Goal: Task Accomplishment & Management: Use online tool/utility

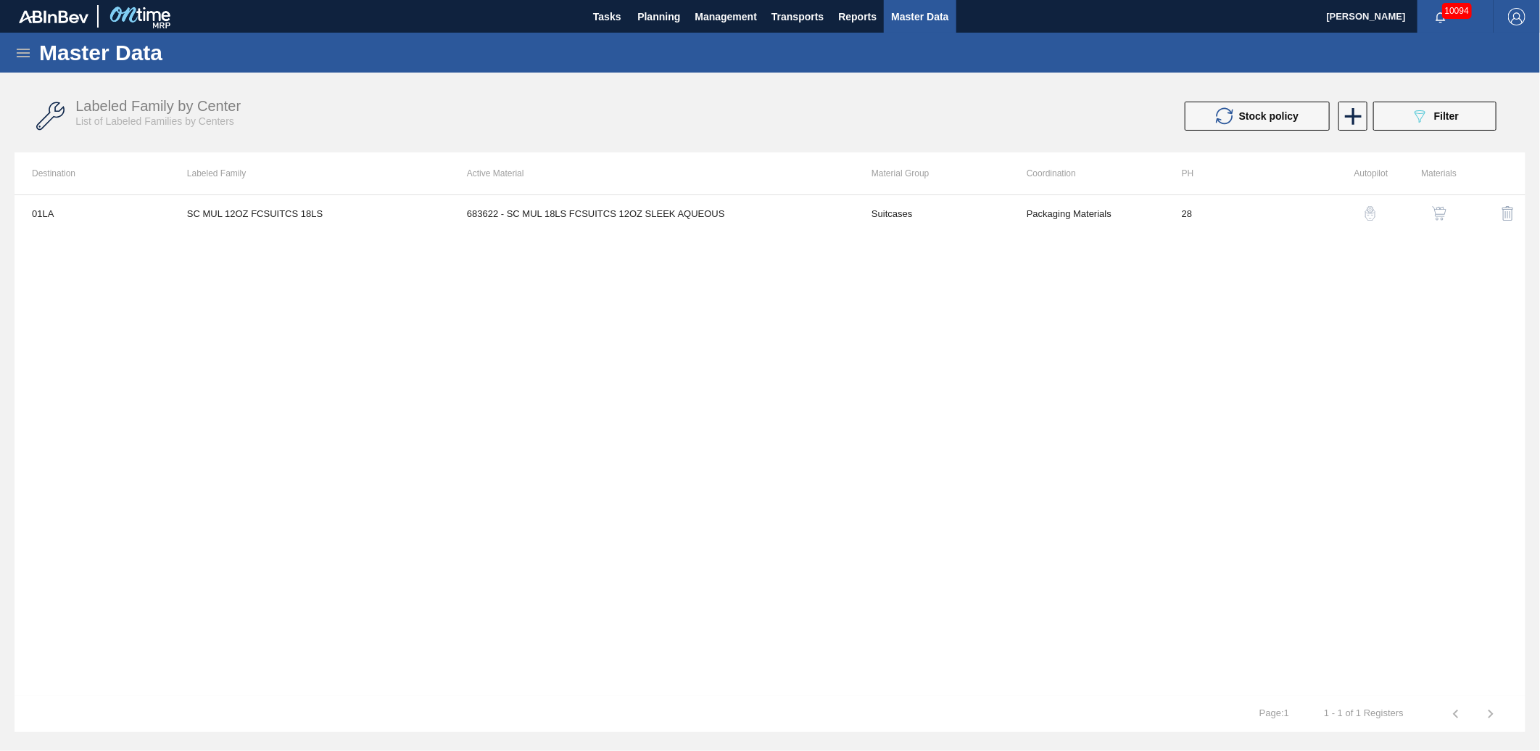
click at [1228, 342] on div "01LA SC MUL 12OZ FCSUITCS 18LS 683622 - SC MUL 18LS FCSUITCS 12OZ SLEEK AQUEOUS…" at bounding box center [770, 444] width 1511 height 501
click at [1135, 353] on div "01LA SC MUL 12OZ FCSUITCS 18LS 683622 - SC MUL 18LS FCSUITCS 12OZ SLEEK AQUEOUS…" at bounding box center [770, 444] width 1511 height 501
click at [661, 20] on span "Planning" at bounding box center [658, 16] width 43 height 17
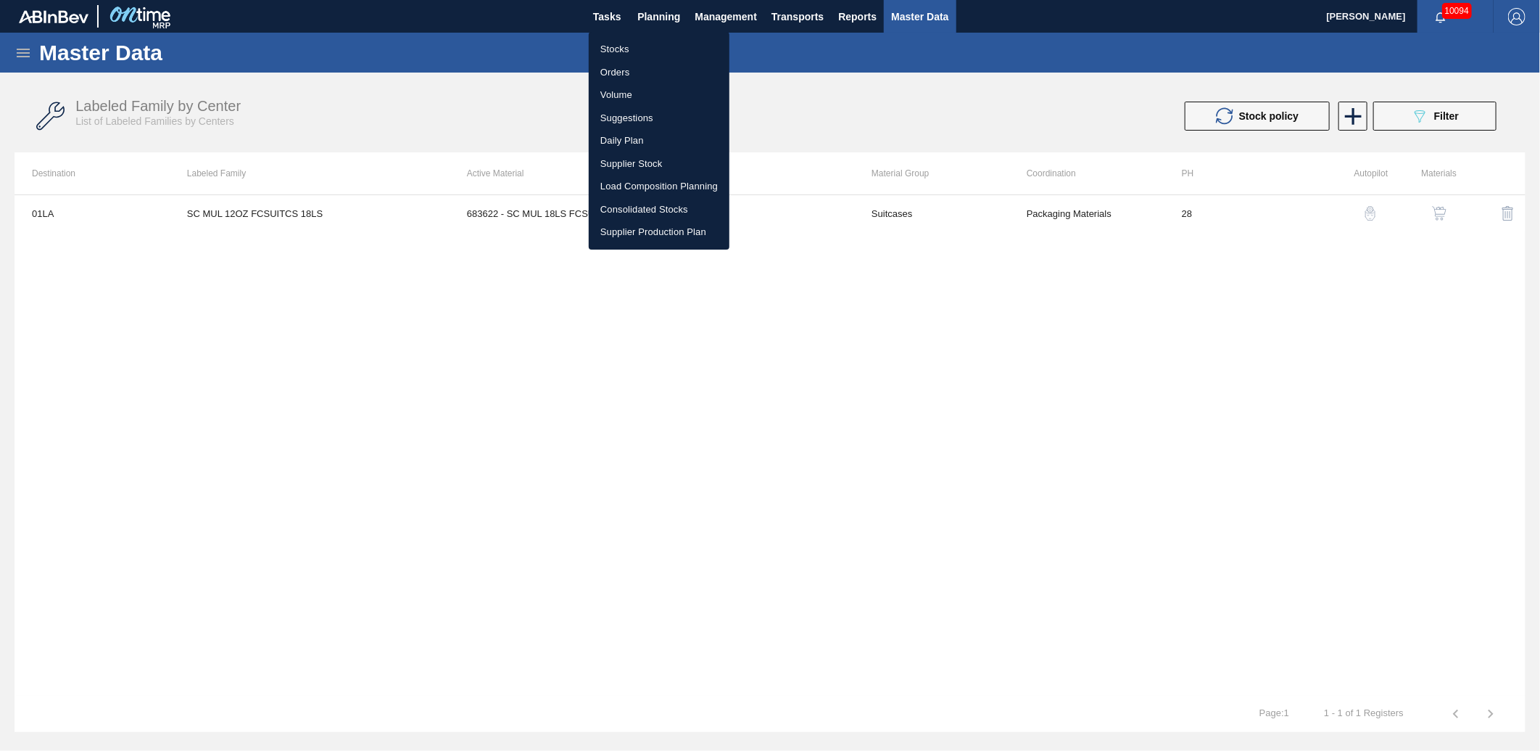
click at [651, 107] on li "Suggestions" at bounding box center [659, 118] width 141 height 23
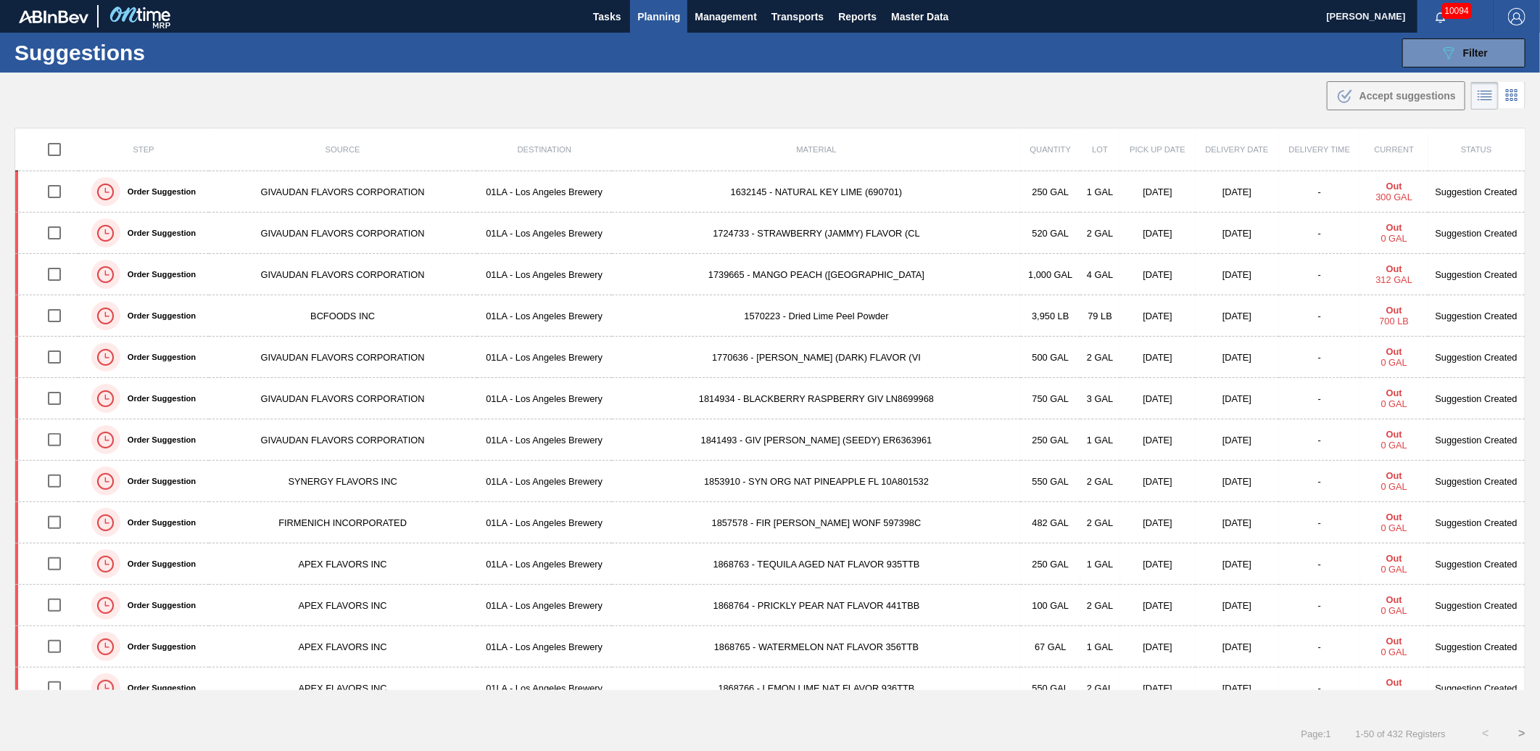
type from "[DATE]"
type to "[DATE]"
click at [1441, 47] on icon "089F7B8B-B2A5-4AFE-B5C0-19BA573D28AC" at bounding box center [1448, 52] width 17 height 17
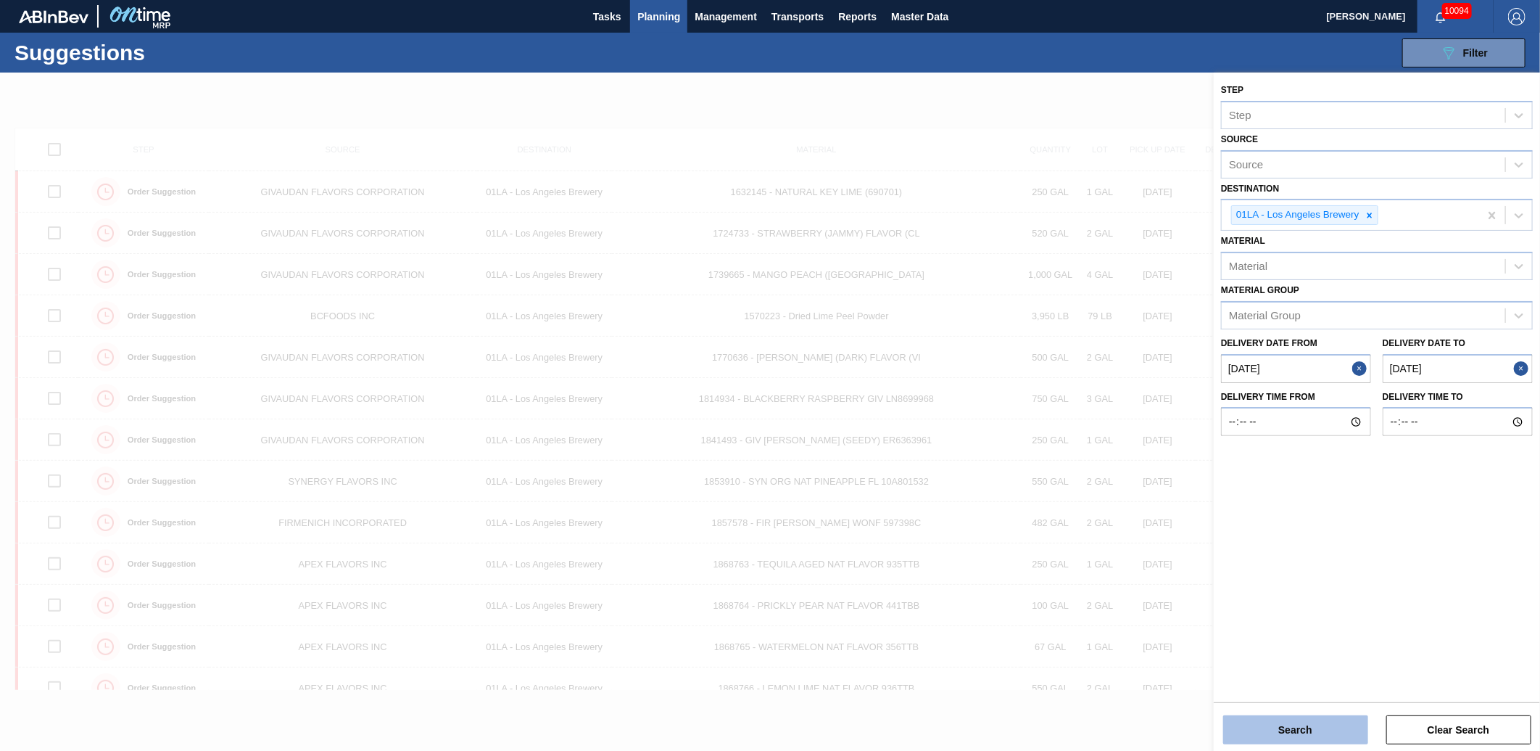
click at [1295, 734] on button "Search" at bounding box center [1295, 729] width 145 height 29
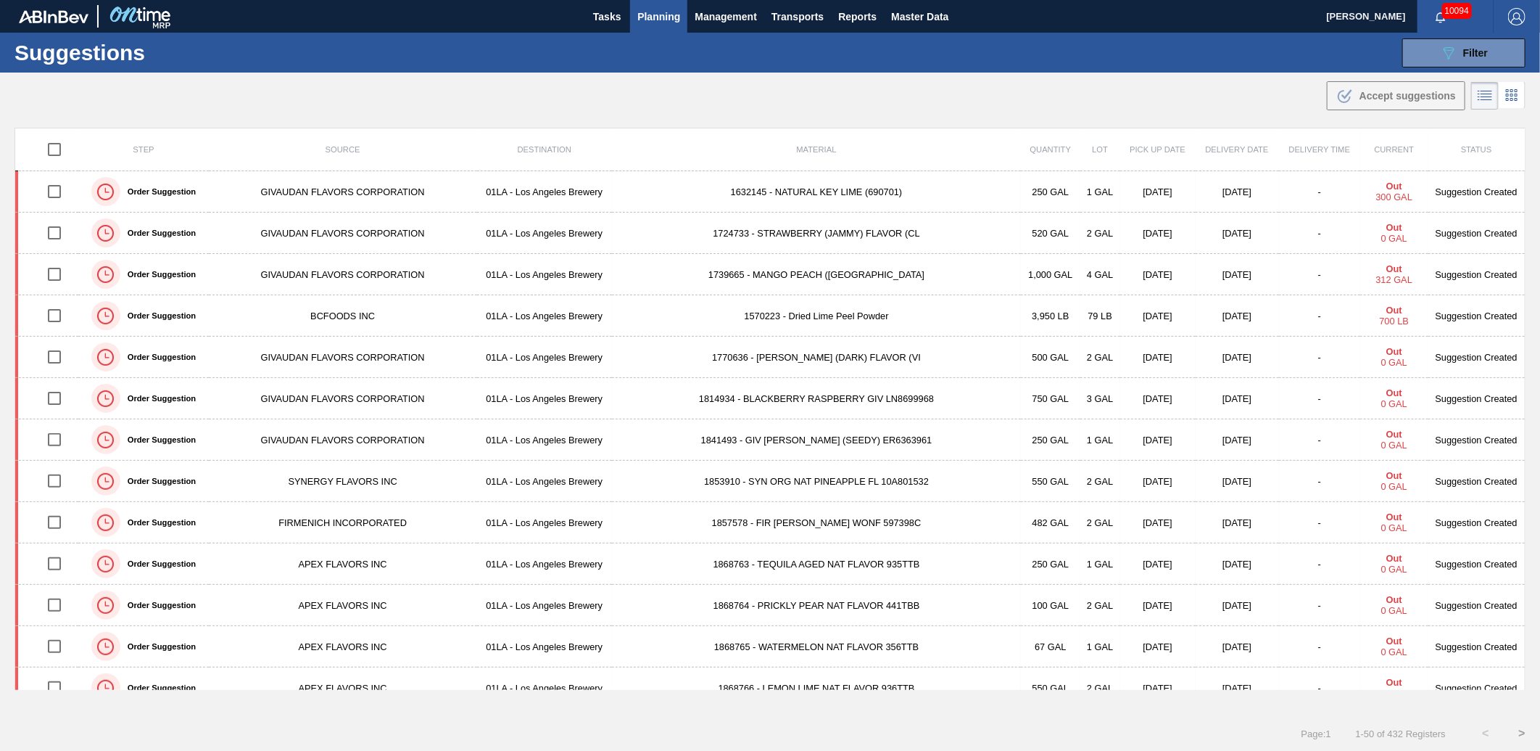
click at [1052, 48] on div "Suggestions 089F7B8B-B2A5-4AFE-B5C0-19BA573D28AC Filter Step Step Source Source…" at bounding box center [770, 53] width 1540 height 40
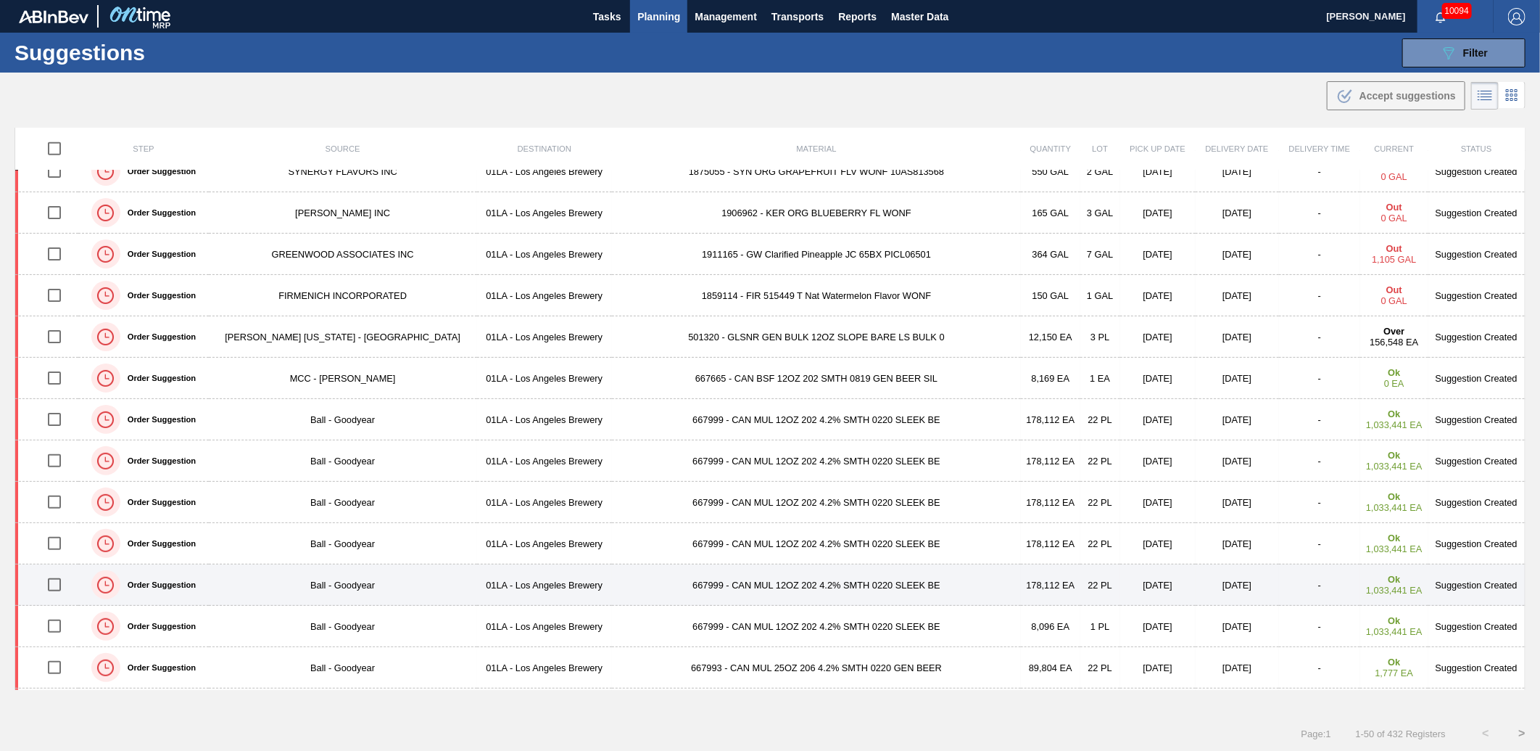
scroll to position [1208, 0]
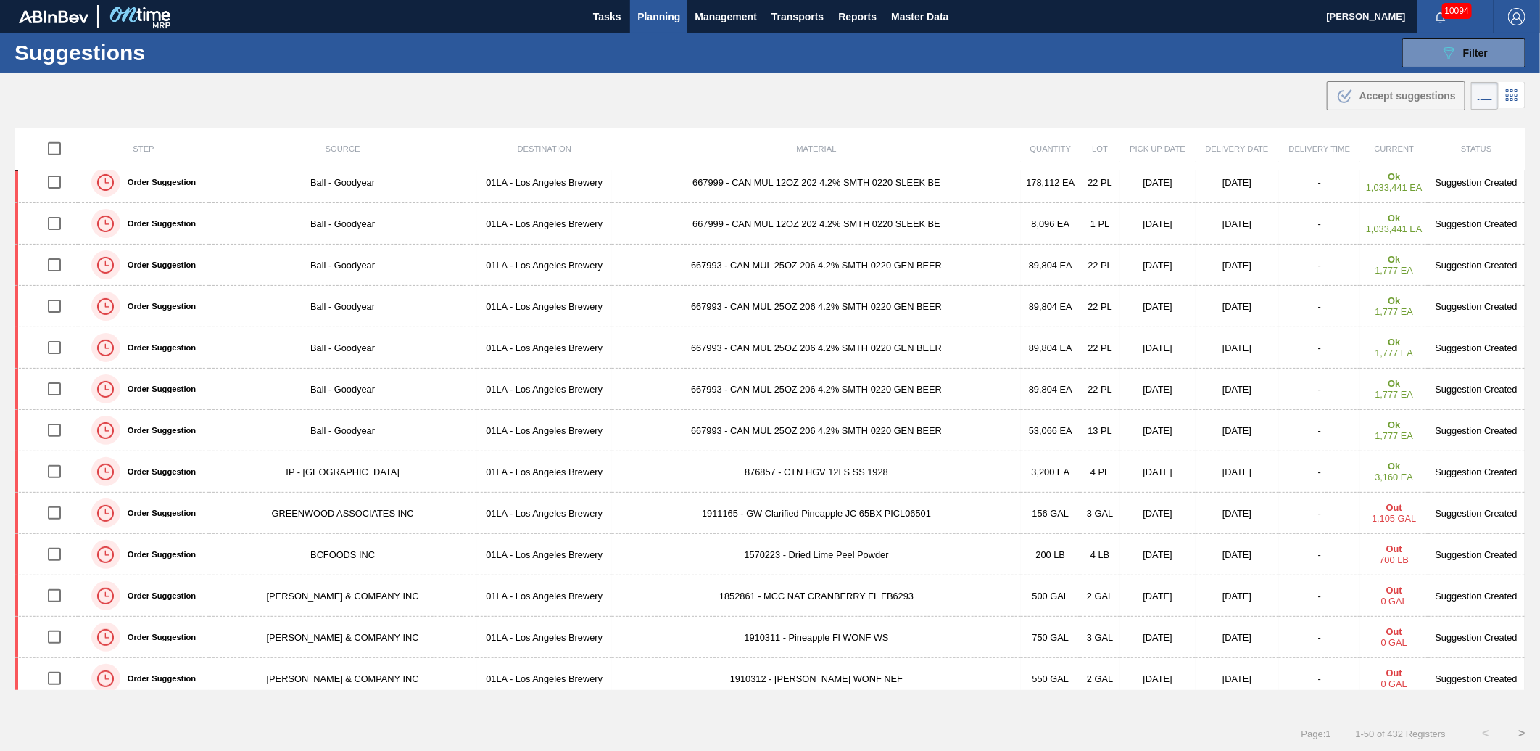
drag, startPoint x: 715, startPoint y: 95, endPoint x: 714, endPoint y: 114, distance: 18.9
click at [715, 99] on div ".b{fill:var(--color-action-default)} Accept suggestions" at bounding box center [770, 93] width 1540 height 41
drag, startPoint x: 679, startPoint y: 135, endPoint x: 676, endPoint y: 125, distance: 9.9
click at [679, 135] on th "Material" at bounding box center [816, 148] width 409 height 43
